Goal: Navigation & Orientation: Go to known website

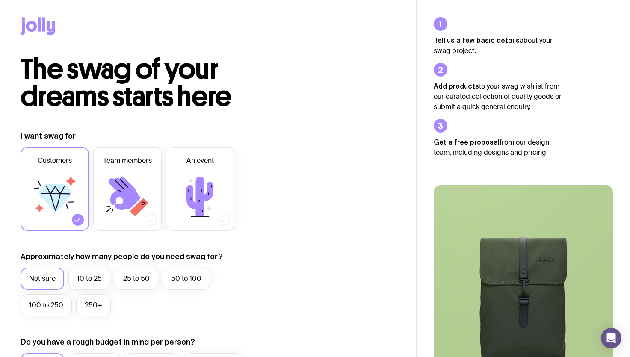
click at [32, 27] on icon at bounding box center [38, 26] width 35 height 18
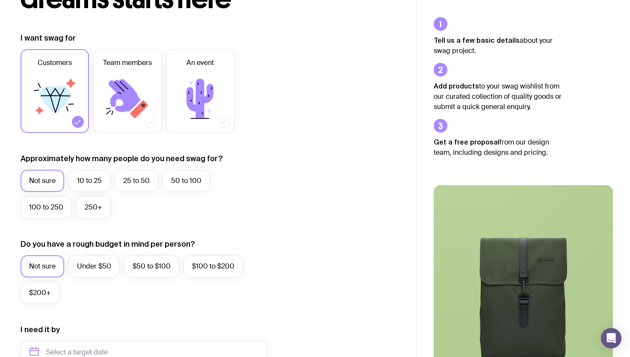
scroll to position [132, 0]
